Goal: Information Seeking & Learning: Learn about a topic

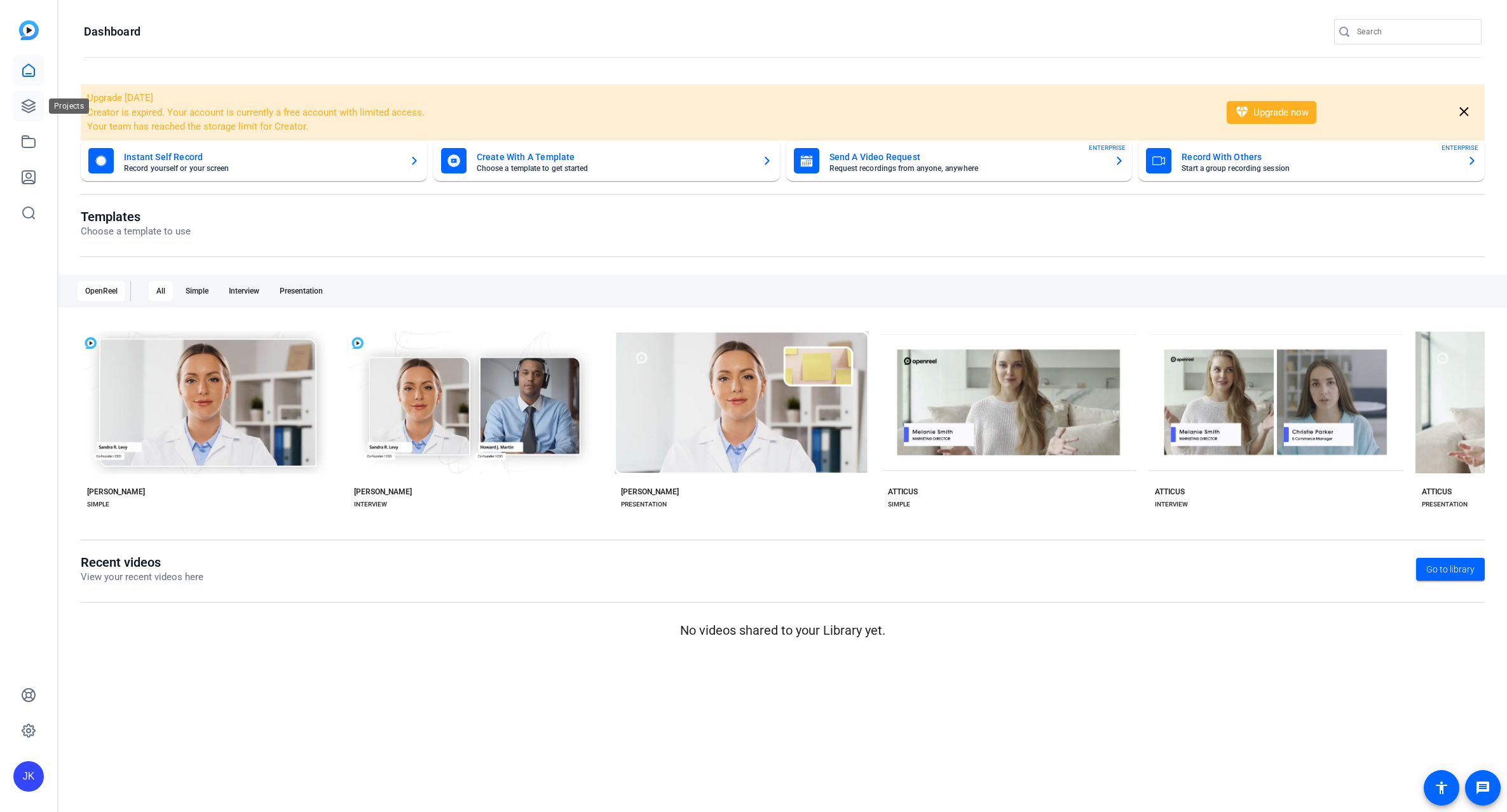
click at [40, 106] on link at bounding box center [29, 106] width 31 height 31
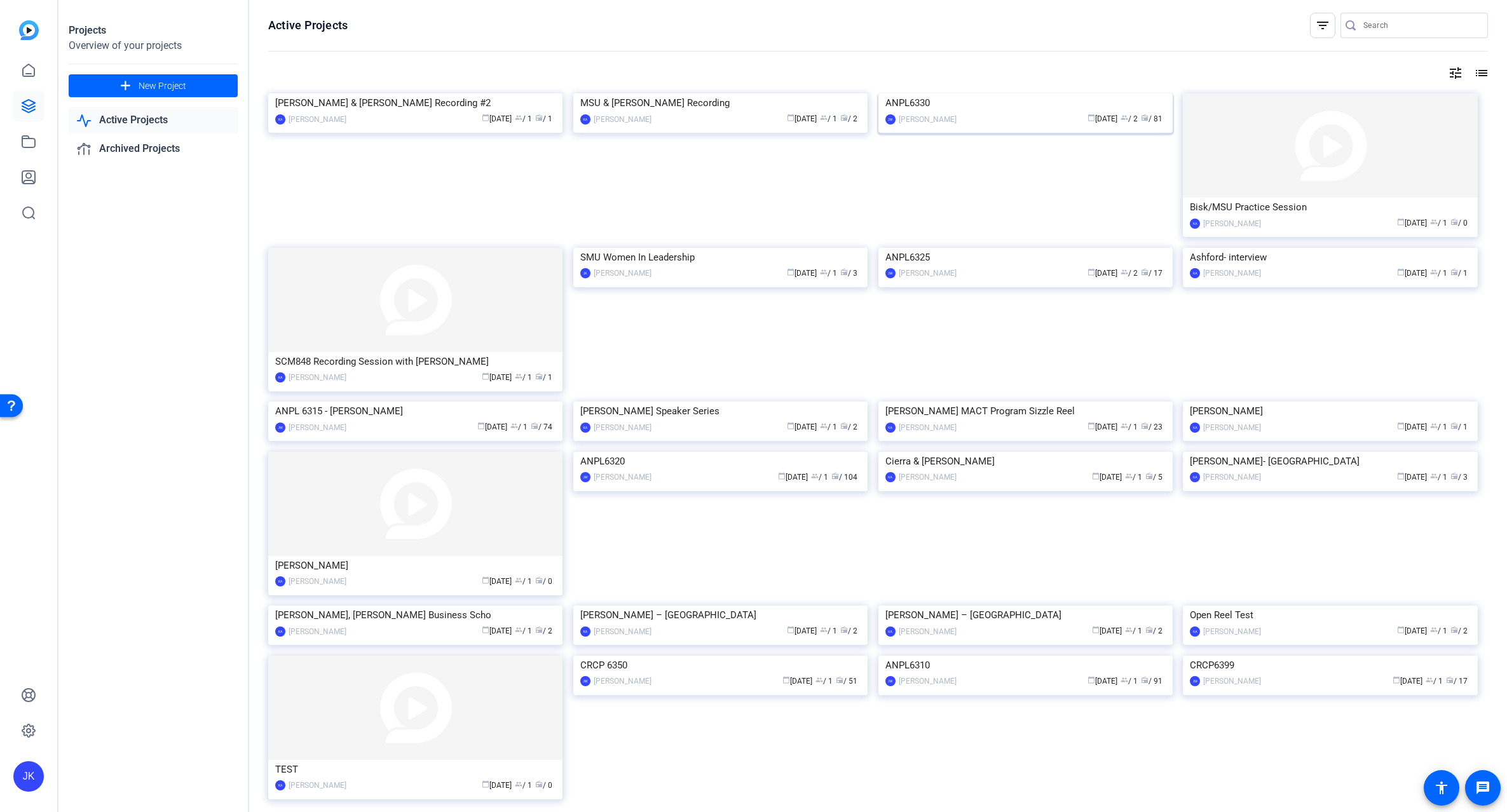
click at [1001, 94] on img at bounding box center [1026, 94] width 294 height 0
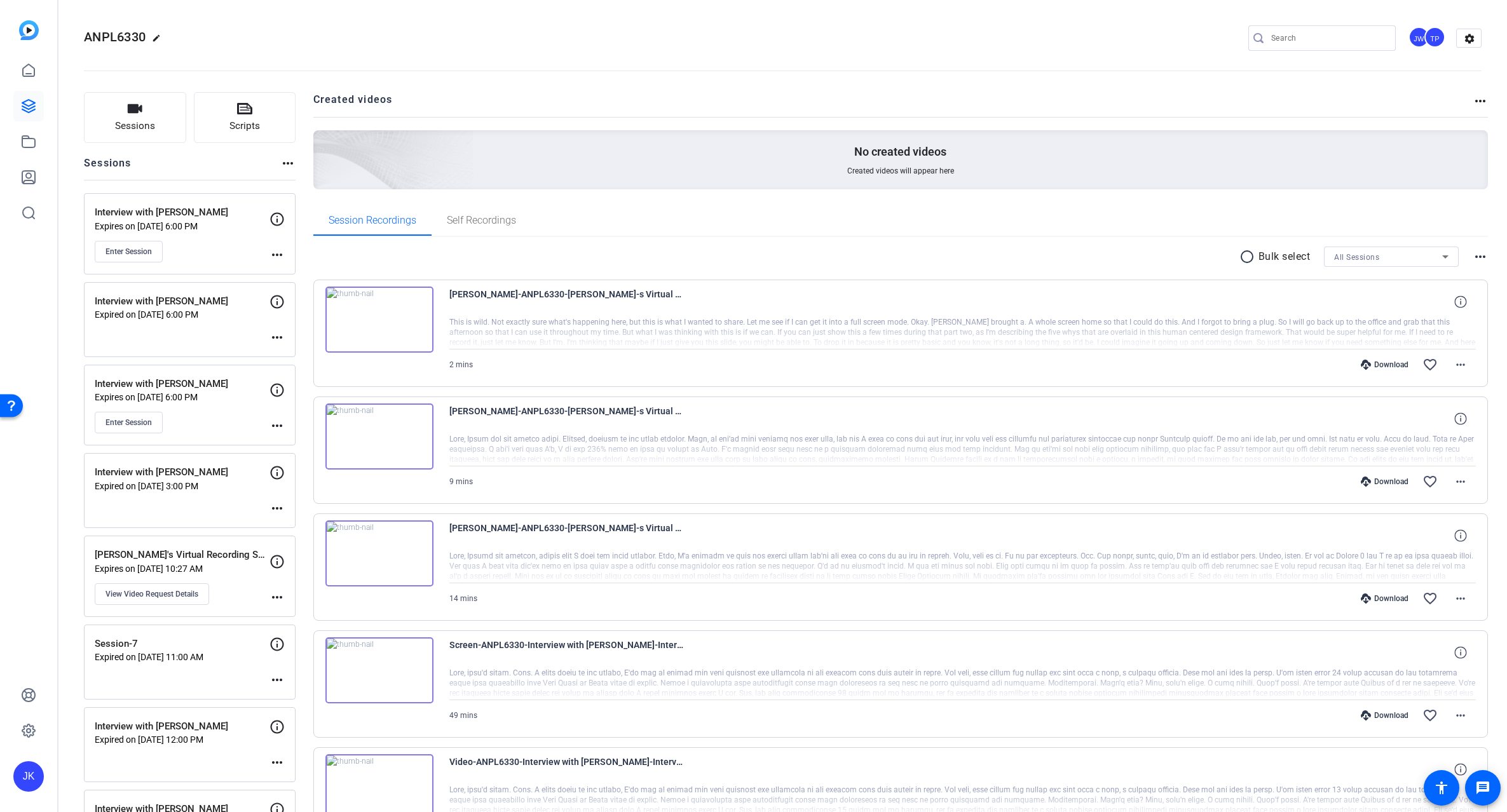
click at [375, 552] on img at bounding box center [380, 554] width 108 height 66
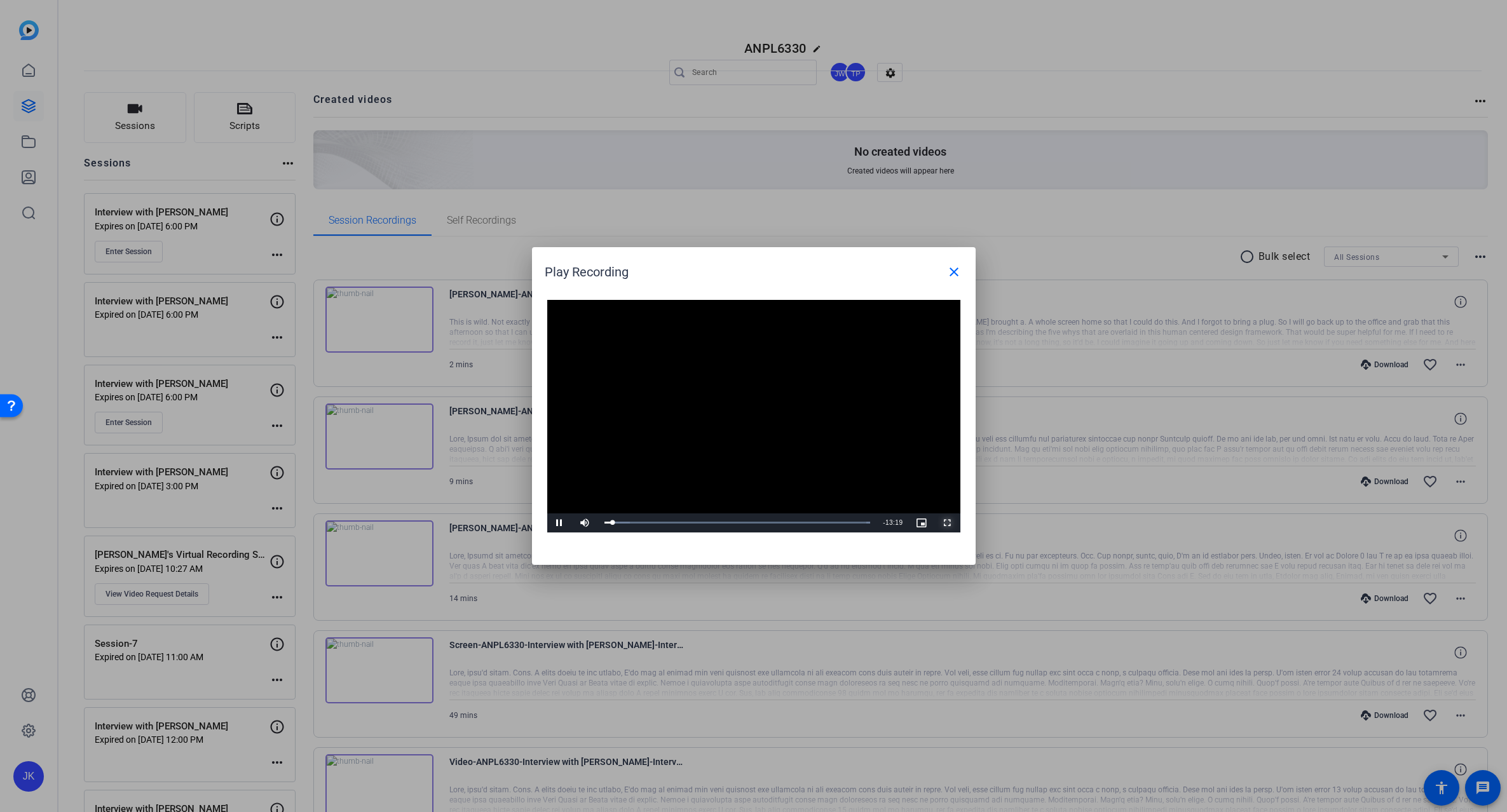
click at [946, 523] on span "Video Player" at bounding box center [947, 523] width 25 height 0
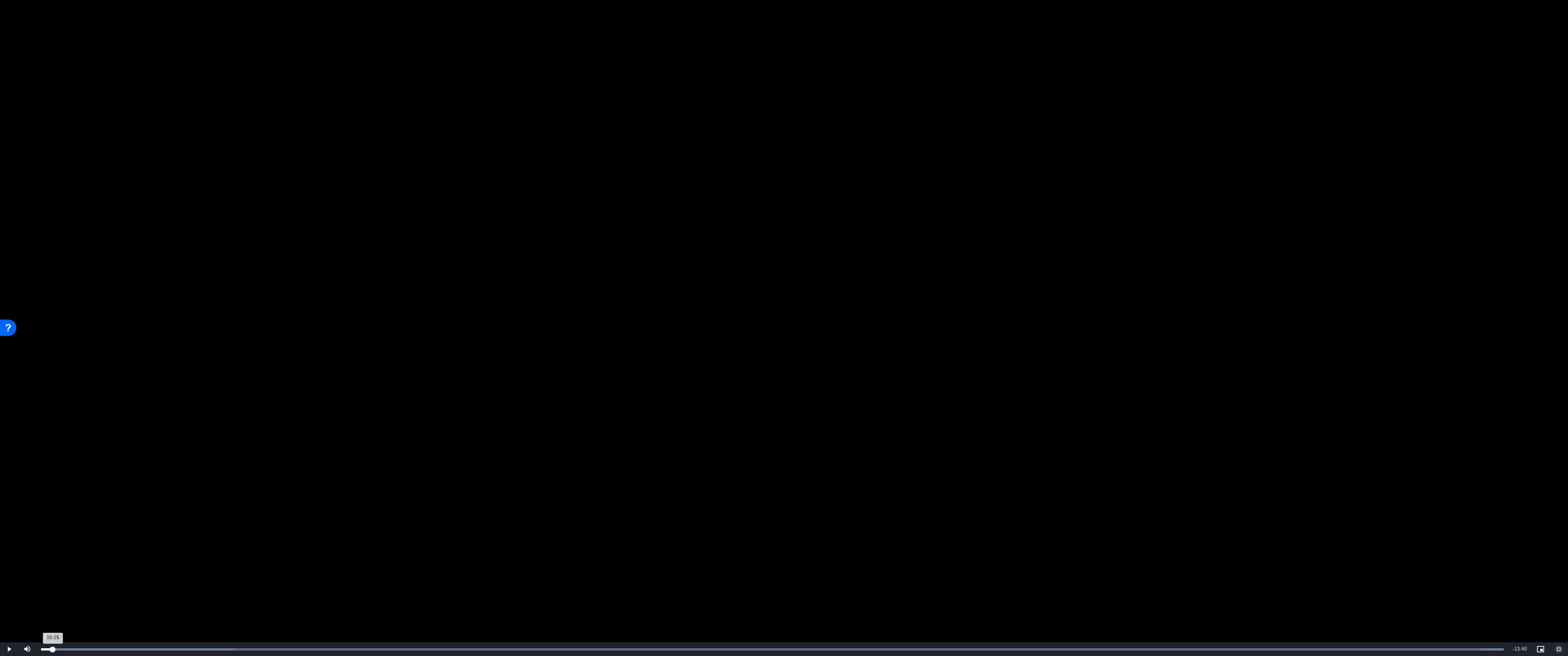
drag, startPoint x: 78, startPoint y: 648, endPoint x: 50, endPoint y: 647, distance: 28.0
click at [50, 582] on div "Loaded : 100.00% 00:05 00:05" at bounding box center [772, 649] width 1463 height 2
click at [265, 582] on div "Loaded : 100.00% 02:06 01:12" at bounding box center [772, 649] width 1463 height 2
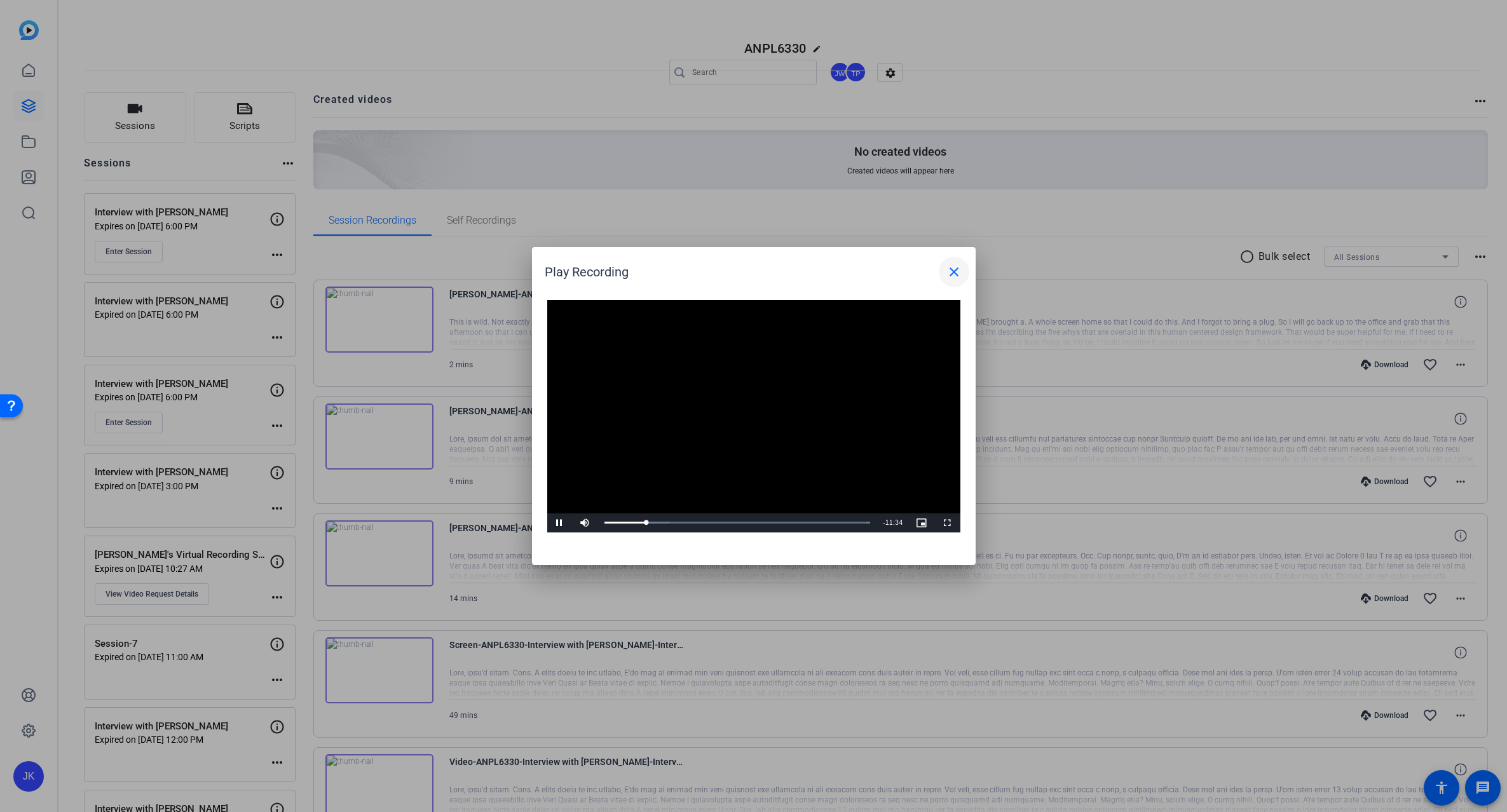
click at [951, 276] on mat-icon "close" at bounding box center [954, 273] width 15 height 15
